Goal: Find specific page/section: Find specific page/section

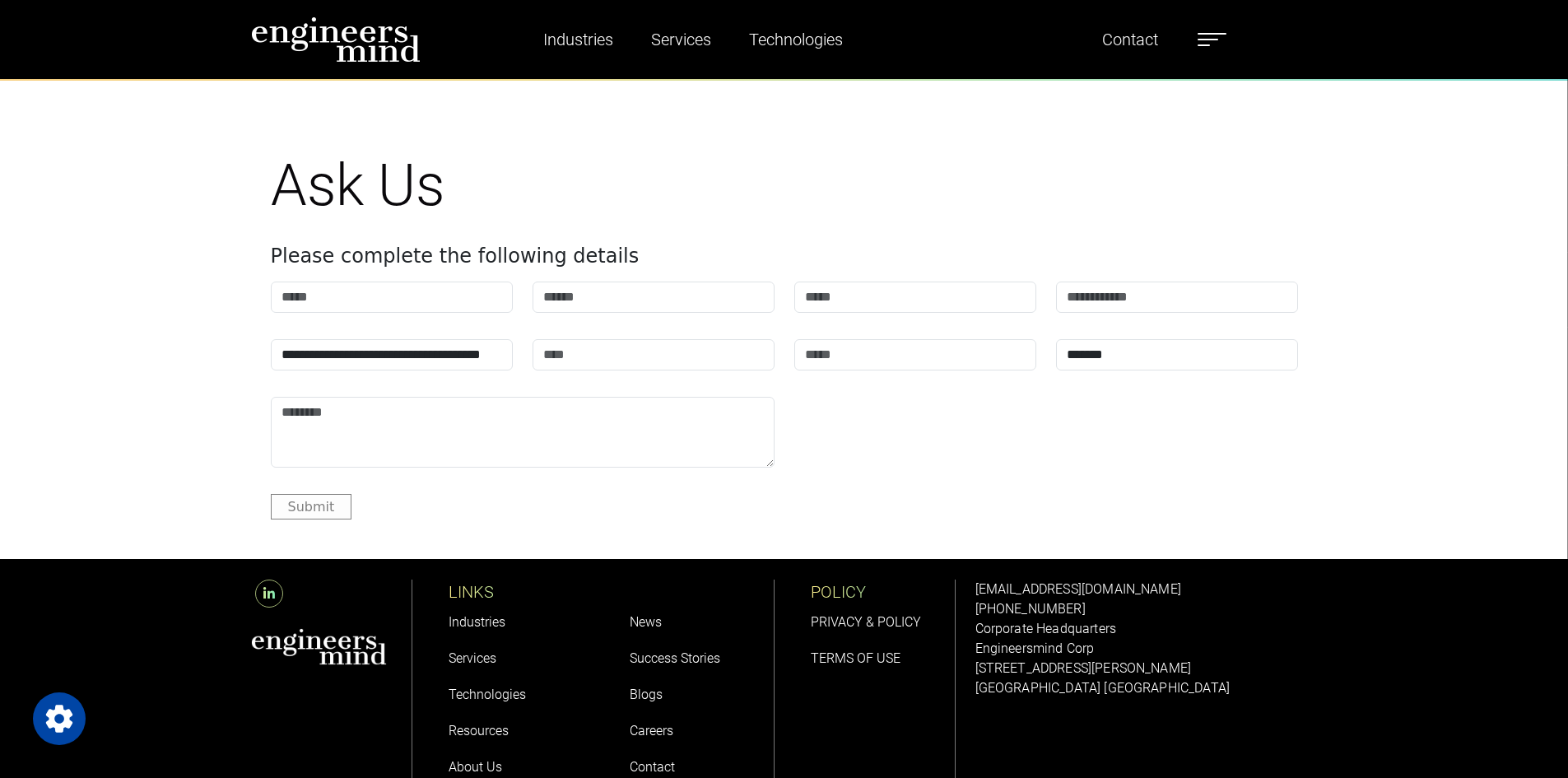
scroll to position [6659, 0]
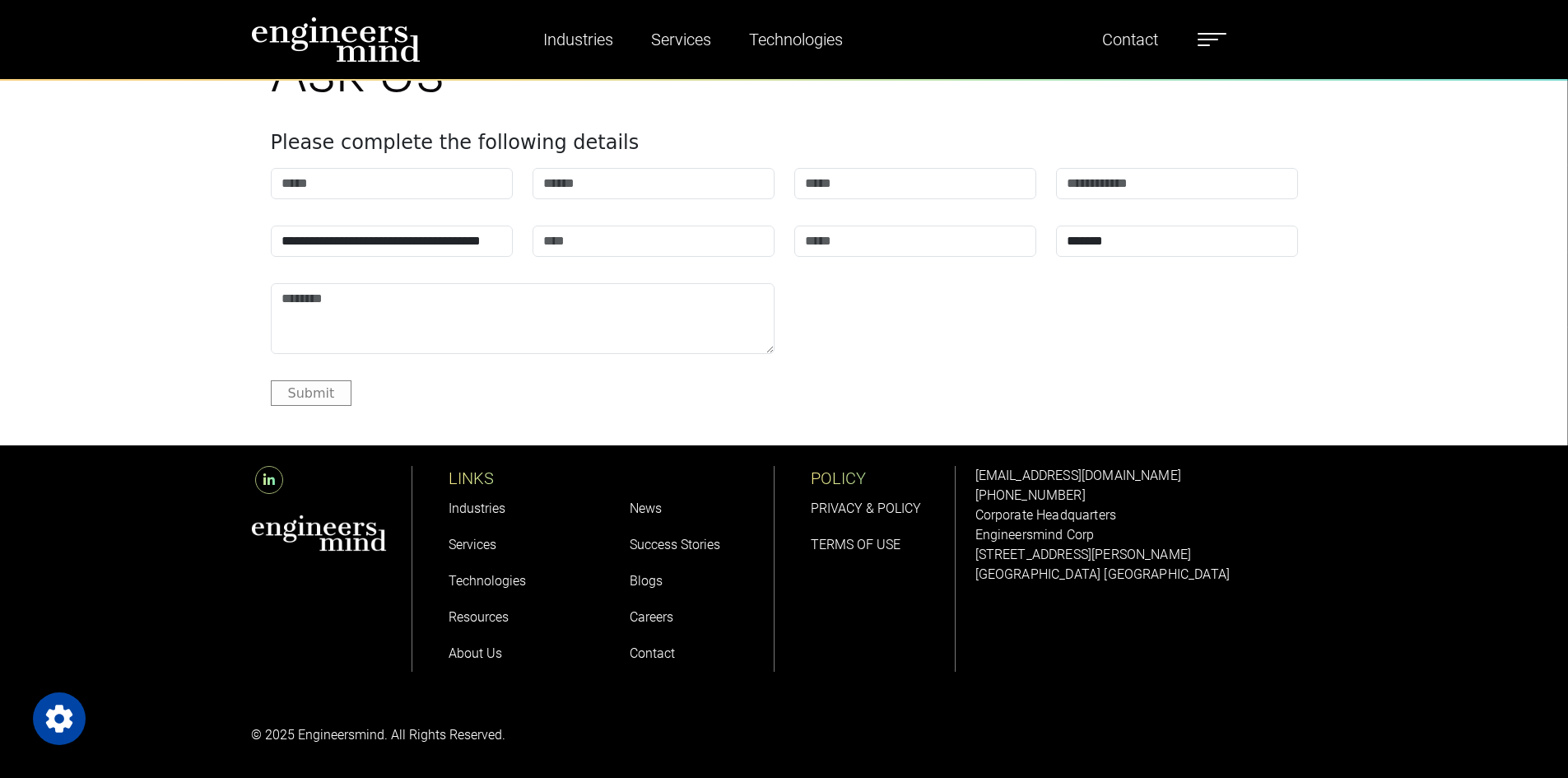
click at [477, 649] on link "About Us" at bounding box center [475, 653] width 53 height 16
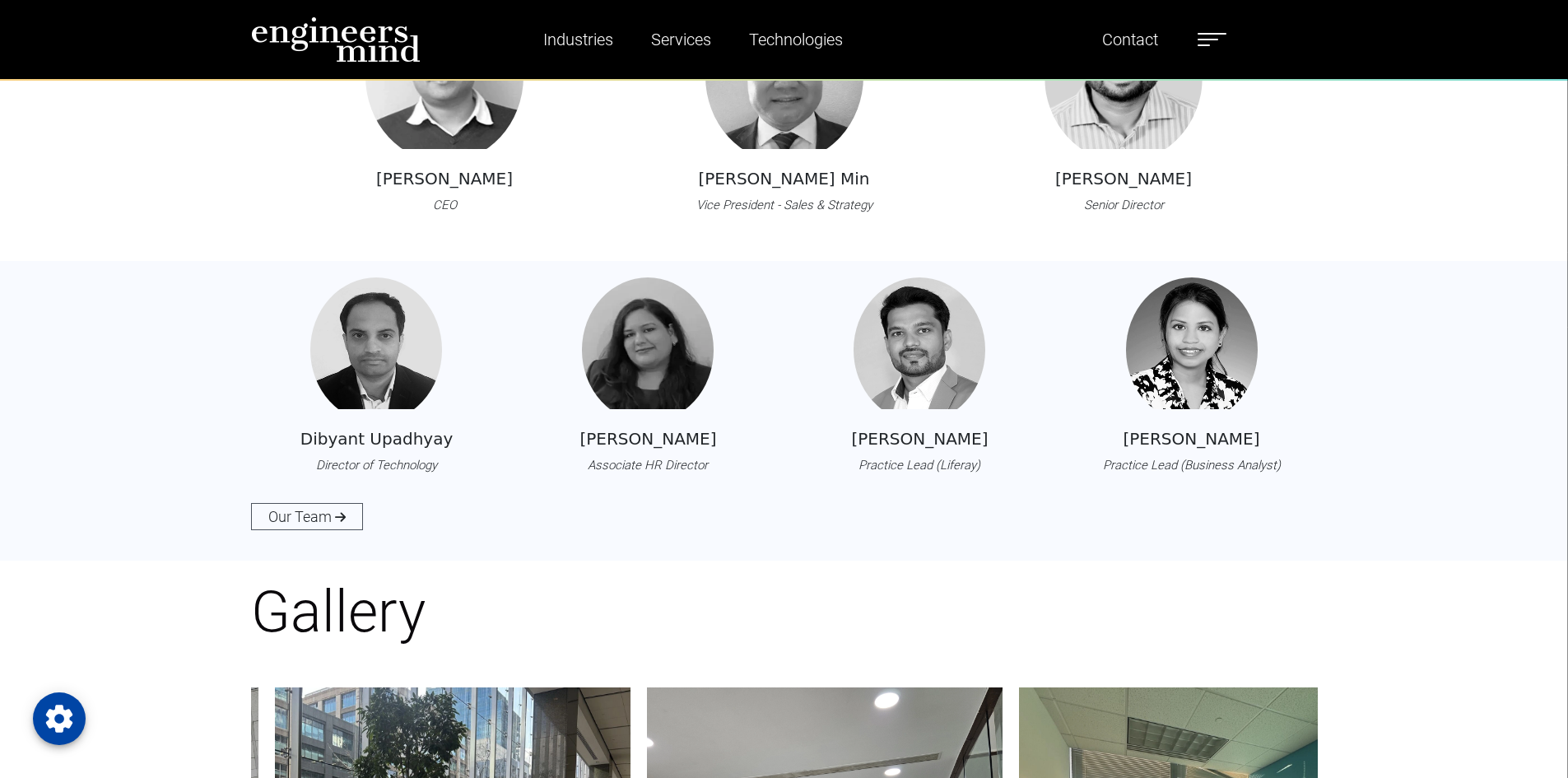
scroll to position [1723, 0]
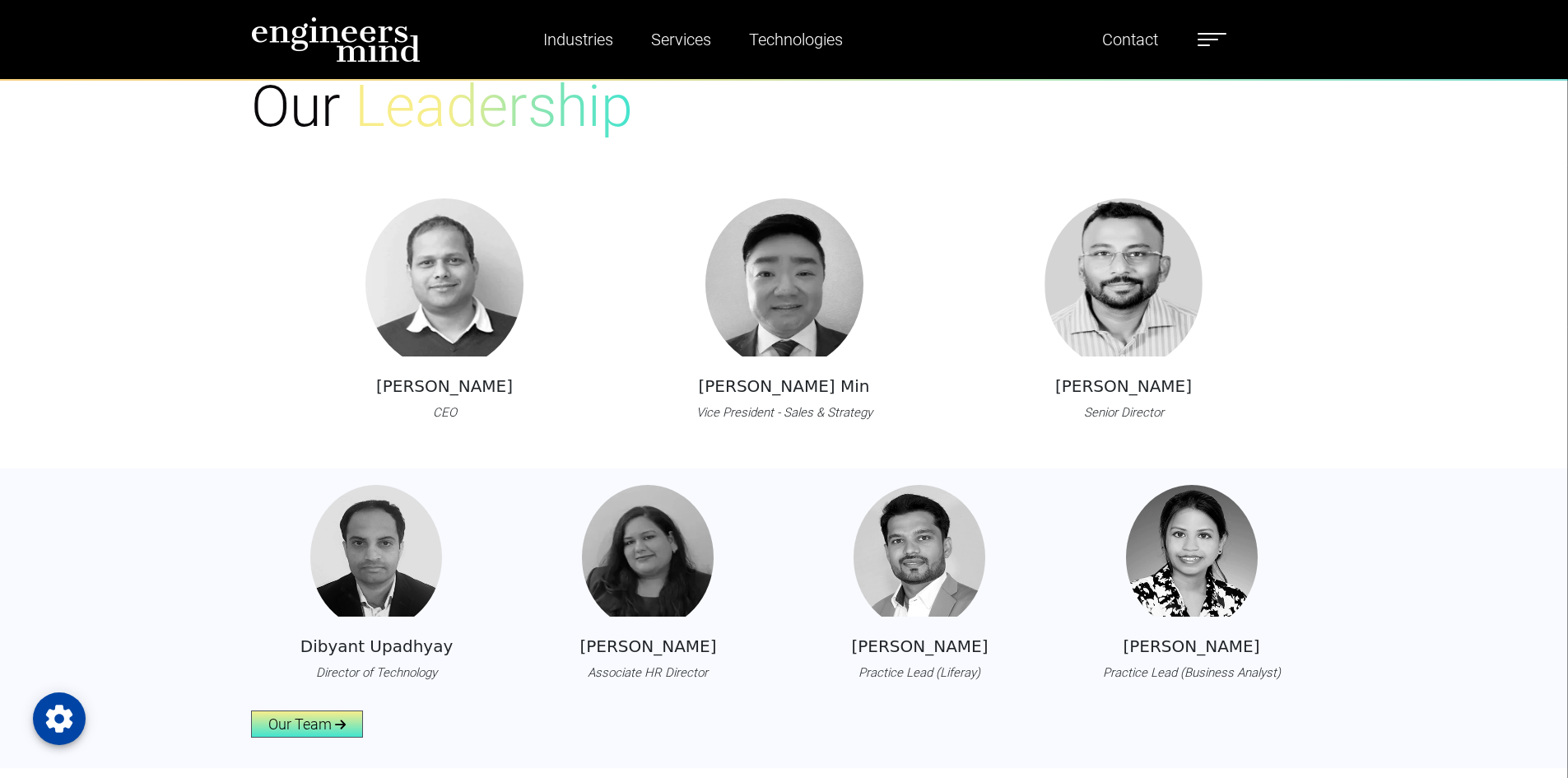
click at [324, 722] on link "Our Team" at bounding box center [307, 725] width 112 height 28
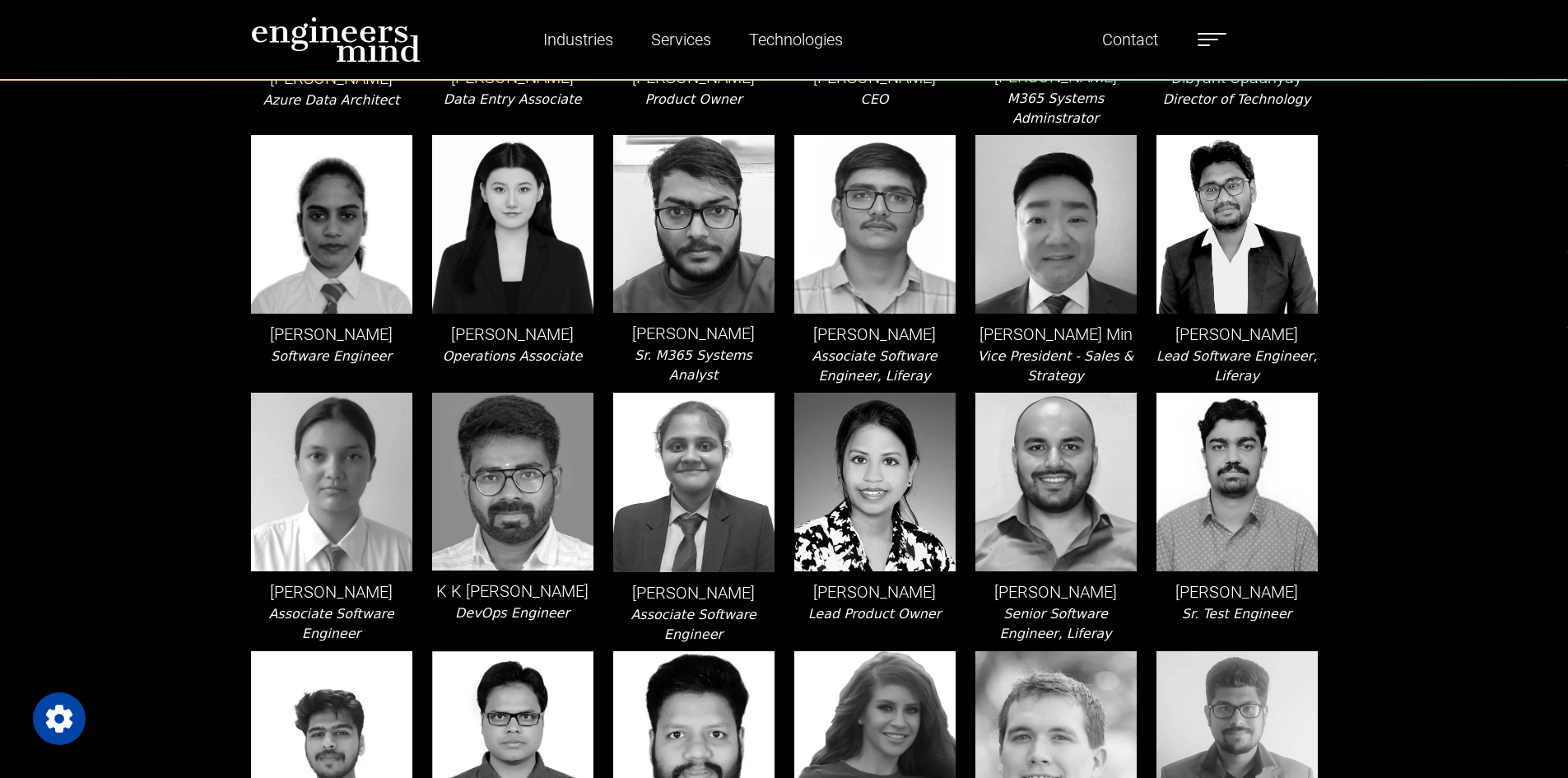
scroll to position [823, 0]
